Goal: Browse casually

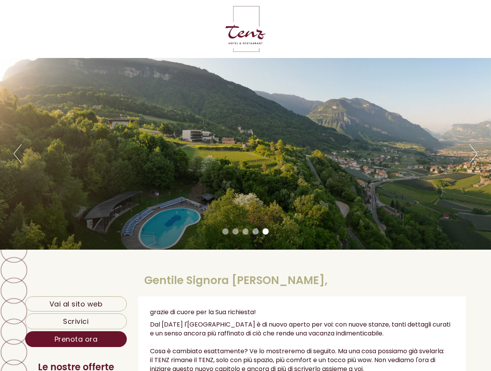
click at [246, 186] on div "Previous Next 1 2 3 4 5" at bounding box center [245, 154] width 491 height 192
click at [17, 154] on button "Previous" at bounding box center [18, 153] width 8 height 19
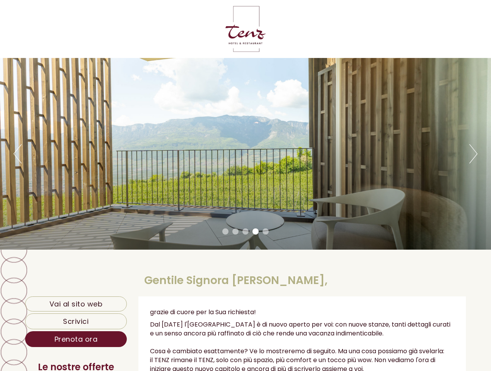
click at [246, 154] on div "Previous Next 1 2 3 4 5" at bounding box center [245, 154] width 491 height 192
click at [474, 154] on button "Next" at bounding box center [474, 153] width 8 height 19
click at [226, 232] on li "1" at bounding box center [226, 232] width 6 height 6
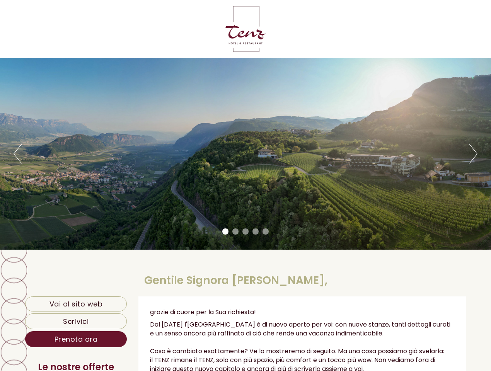
click at [236, 232] on li "2" at bounding box center [236, 232] width 6 height 6
click at [246, 232] on li "3" at bounding box center [246, 232] width 6 height 6
click at [256, 232] on li "4" at bounding box center [256, 232] width 6 height 6
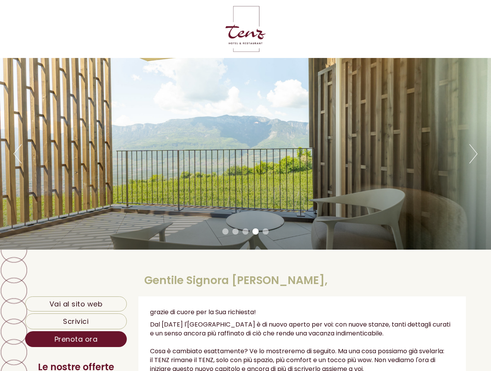
click at [266, 232] on li "5" at bounding box center [266, 232] width 6 height 6
